Goal: Find specific page/section: Find specific page/section

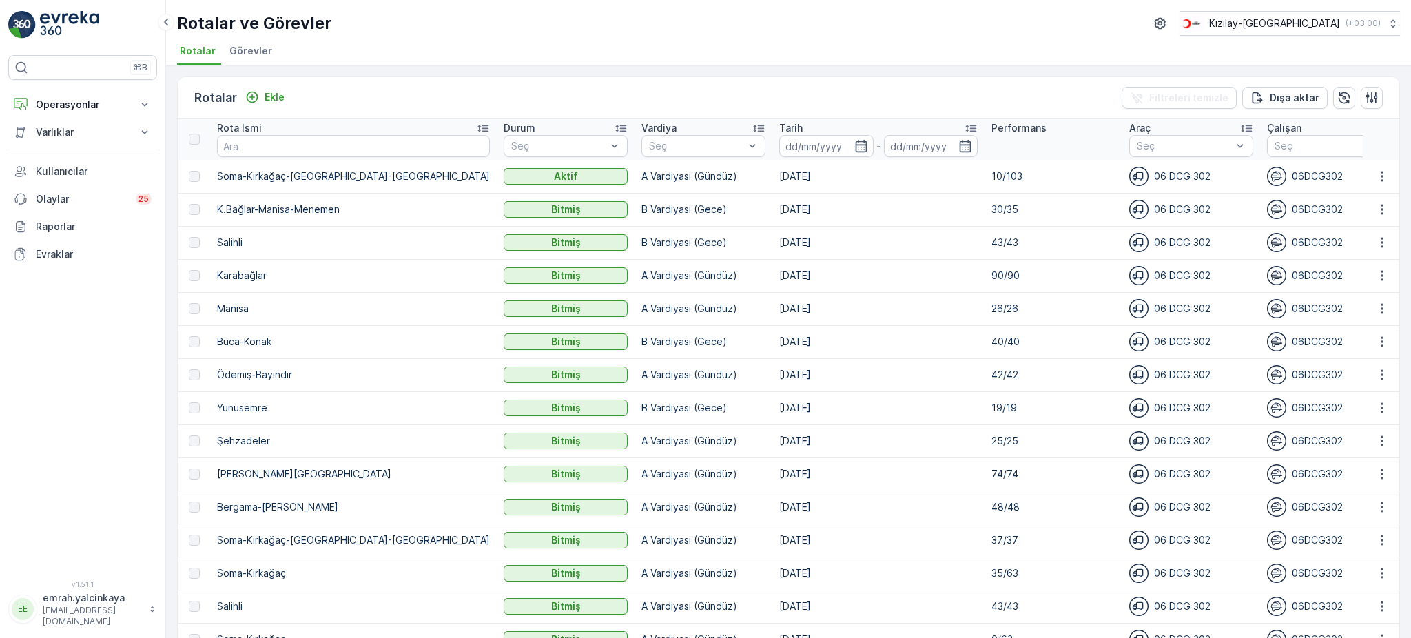
click at [244, 340] on p "Buca-Konak" at bounding box center [353, 342] width 273 height 14
click at [249, 371] on p "Ödemiş-Bayındır" at bounding box center [353, 375] width 273 height 14
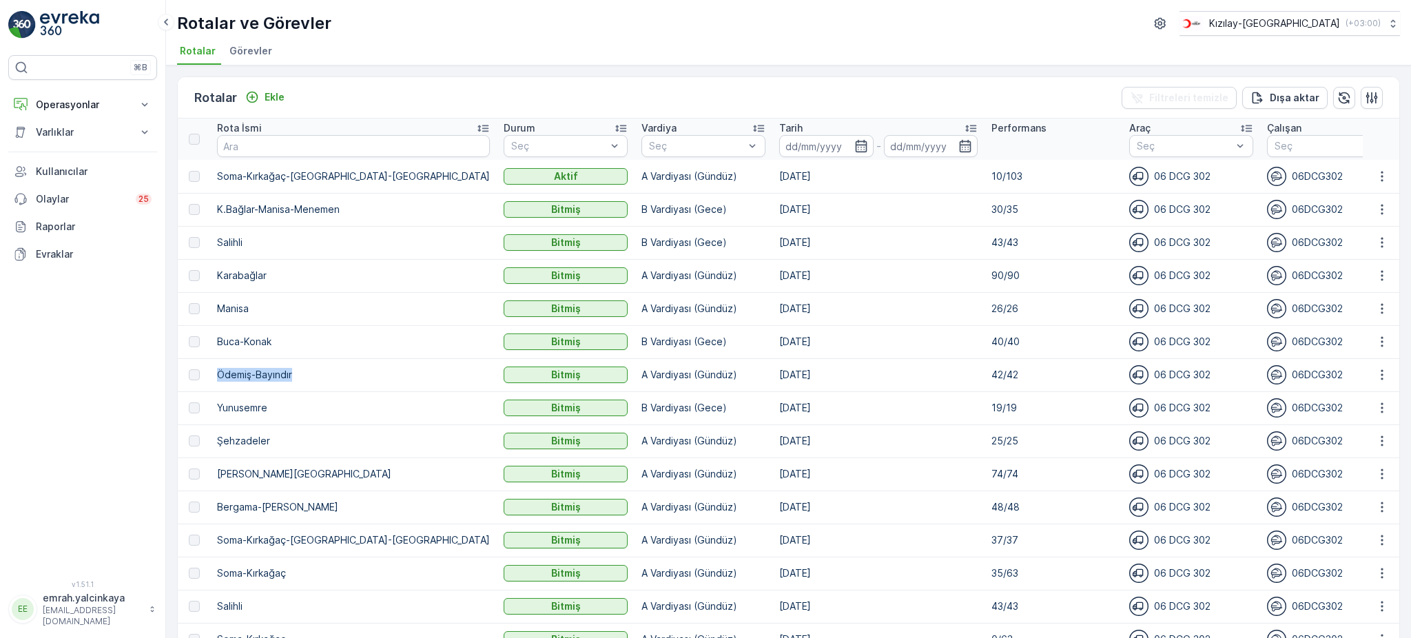
click at [249, 371] on p "Ödemiş-Bayındır" at bounding box center [353, 375] width 273 height 14
click at [250, 406] on p "Yunusemre" at bounding box center [353, 408] width 273 height 14
click at [249, 434] on p "Şehzadeler" at bounding box center [353, 441] width 273 height 14
click at [255, 475] on p "[PERSON_NAME][GEOGRAPHIC_DATA]" at bounding box center [353, 474] width 273 height 14
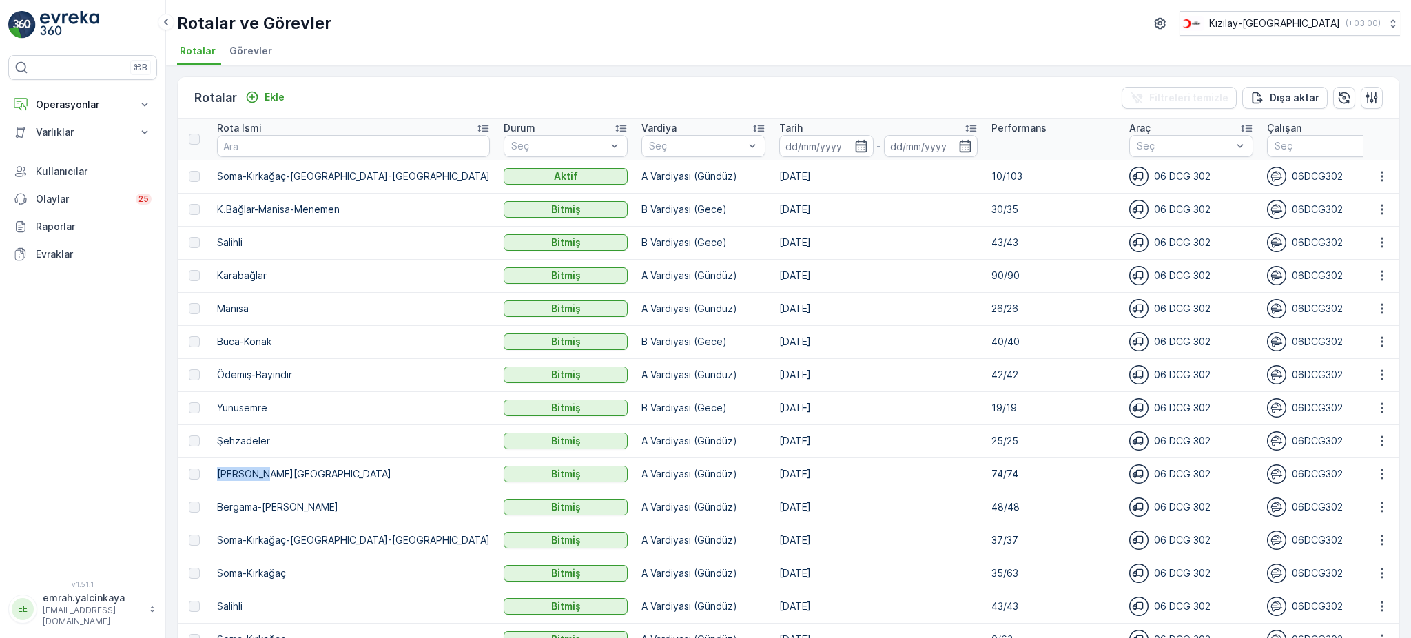
click at [255, 475] on p "[PERSON_NAME][GEOGRAPHIC_DATA]" at bounding box center [353, 474] width 273 height 14
click at [991, 172] on p "10/103" at bounding box center [1053, 176] width 124 height 14
